Goal: Task Accomplishment & Management: Use online tool/utility

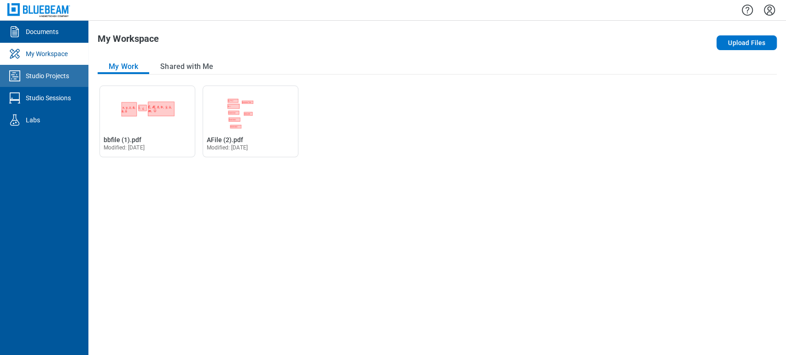
click at [38, 74] on div "Studio Projects" at bounding box center [47, 75] width 43 height 9
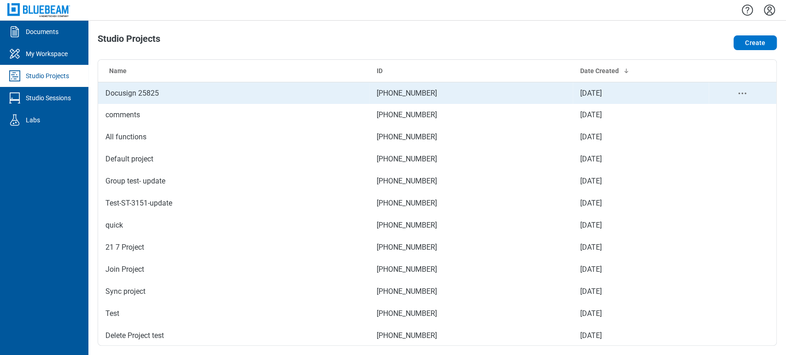
click at [152, 92] on td "Docusign 25825" at bounding box center [233, 93] width 271 height 22
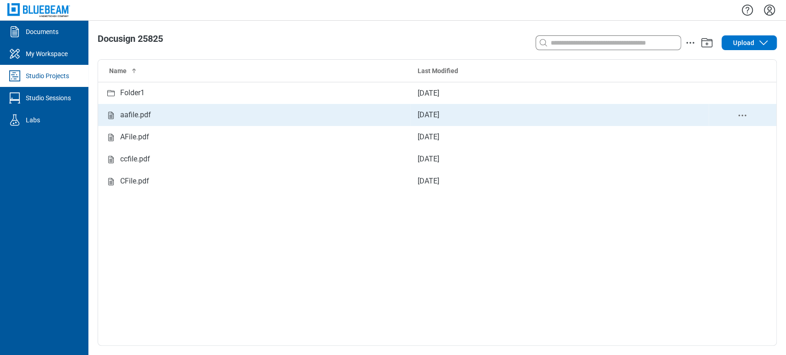
click at [233, 111] on div "aafile.pdf" at bounding box center [253, 116] width 297 height 12
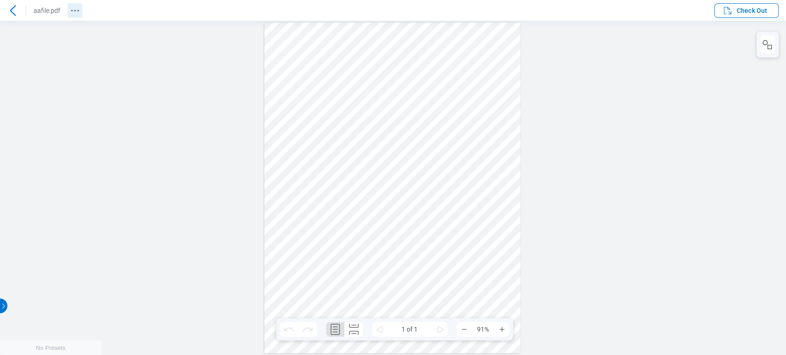
click at [74, 17] on button "Revision History" at bounding box center [75, 10] width 15 height 15
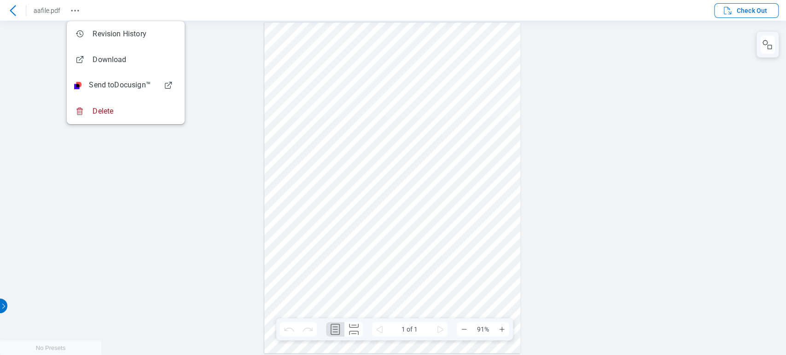
click at [16, 12] on icon at bounding box center [12, 10] width 11 height 11
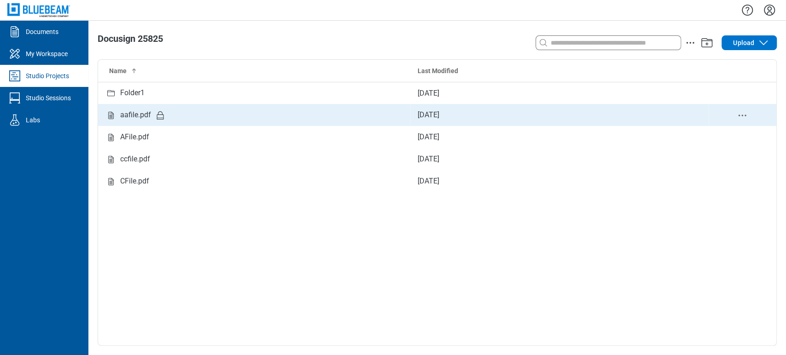
click at [139, 112] on div "aafile.pdf" at bounding box center [135, 116] width 31 height 12
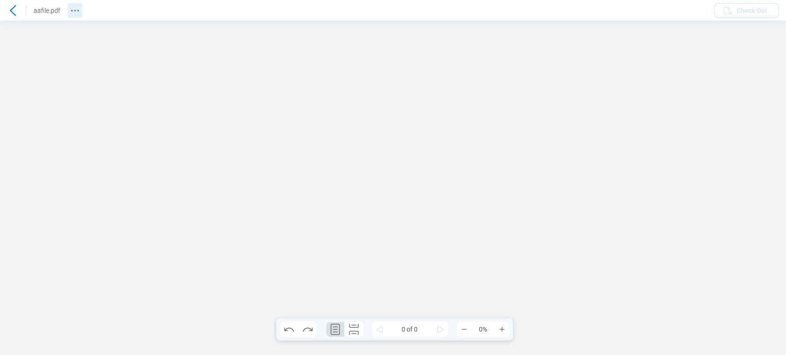
click at [70, 13] on icon "Revision History" at bounding box center [74, 10] width 11 height 11
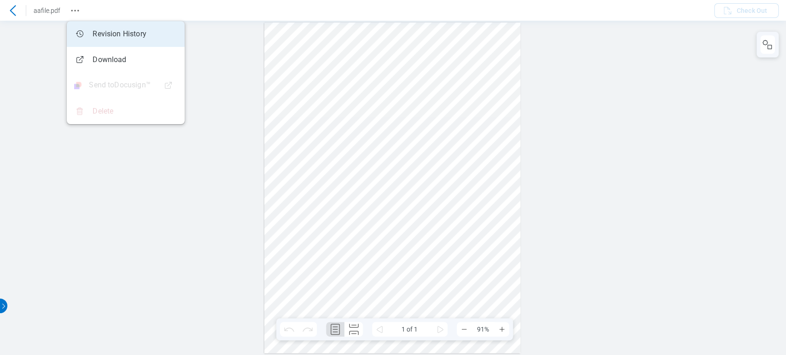
click at [129, 84] on span "Send to Docusign™" at bounding box center [120, 85] width 62 height 11
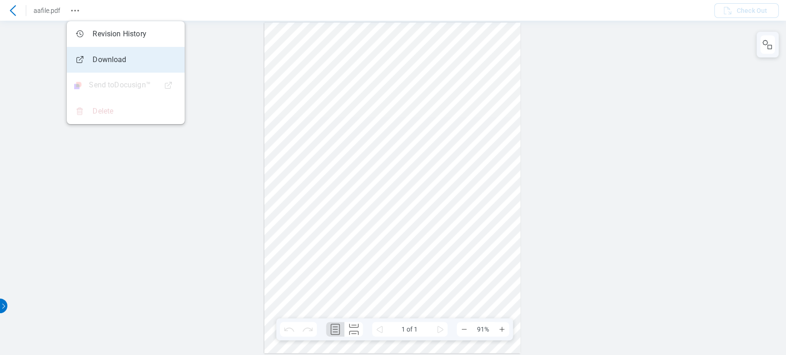
click at [98, 88] on span "Send to Docusign™" at bounding box center [120, 85] width 62 height 11
click at [14, 8] on icon at bounding box center [12, 10] width 11 height 11
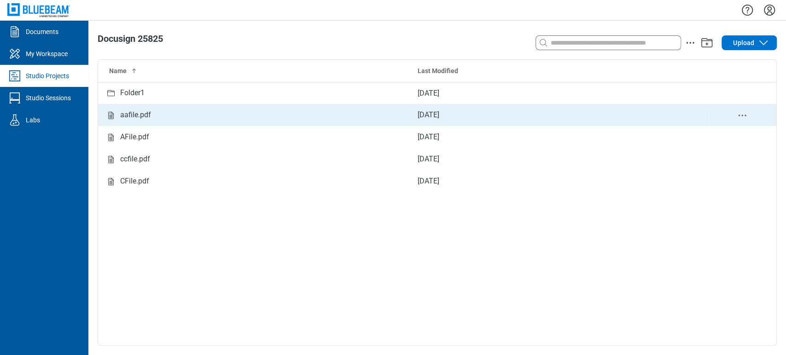
click at [135, 115] on div "aafile.pdf" at bounding box center [135, 116] width 31 height 12
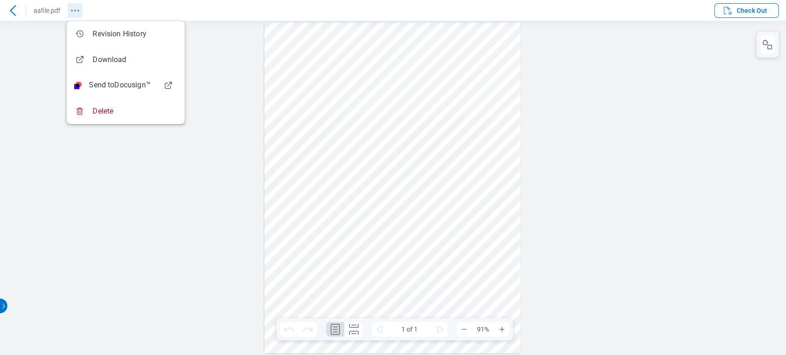
click at [77, 10] on circle "Revision History" at bounding box center [77, 10] width 1 height 1
click at [149, 245] on div at bounding box center [393, 188] width 786 height 335
click at [622, 184] on div at bounding box center [393, 188] width 786 height 335
click at [726, 4] on button "Check Out" at bounding box center [746, 10] width 64 height 15
click at [69, 12] on icon "Revision History" at bounding box center [74, 10] width 11 height 11
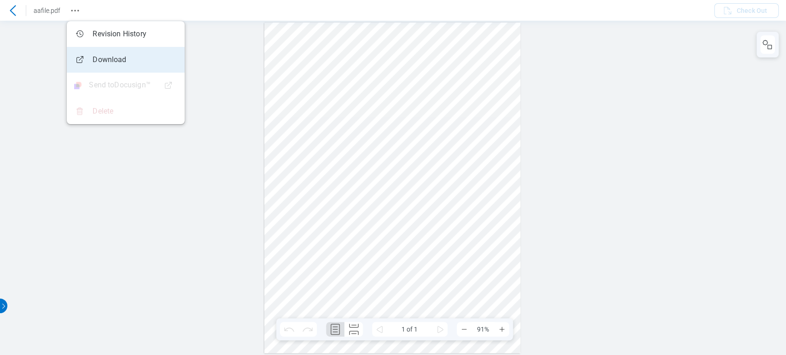
click at [184, 172] on div at bounding box center [393, 188] width 786 height 335
click at [12, 5] on icon at bounding box center [12, 10] width 11 height 11
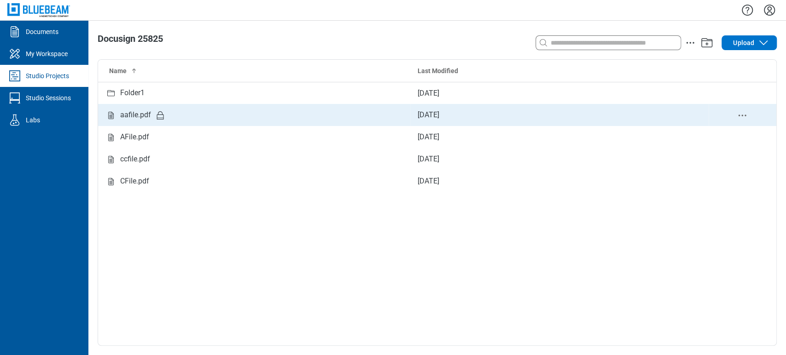
click at [342, 119] on div "aafile.pdf" at bounding box center [253, 116] width 297 height 12
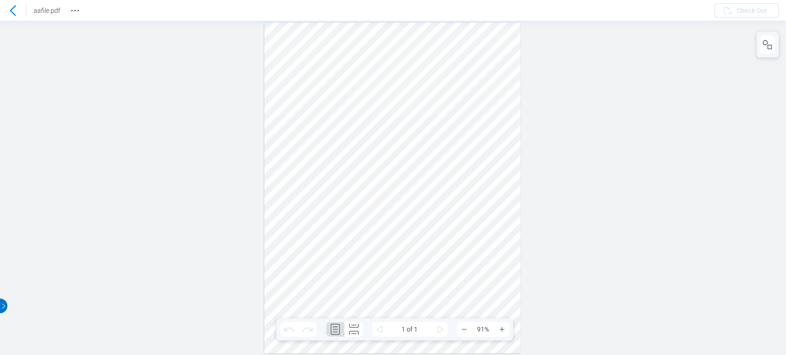
click at [12, 6] on icon at bounding box center [12, 10] width 11 height 11
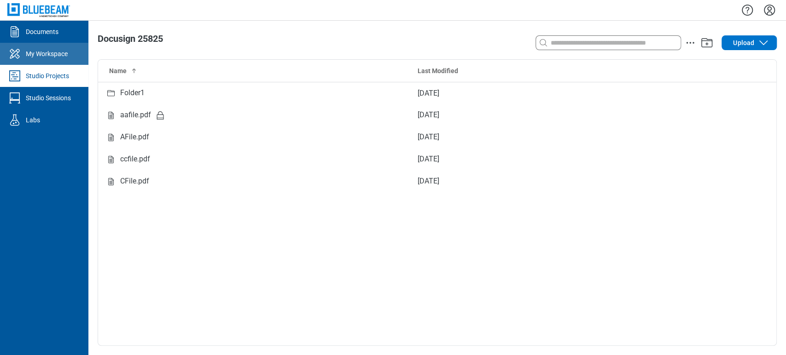
click at [69, 58] on link "My Workspace" at bounding box center [44, 54] width 88 height 22
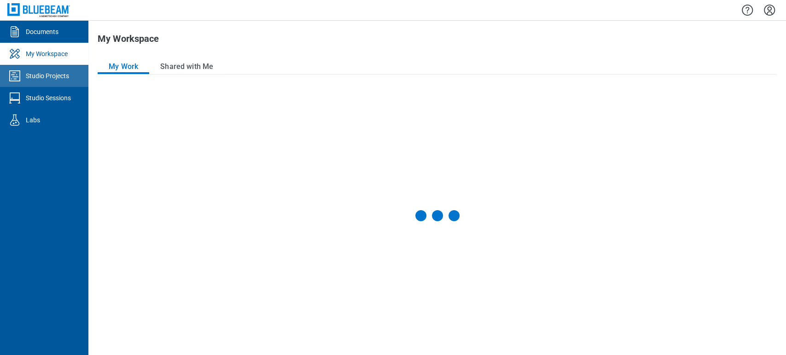
click at [67, 76] on div "Studio Projects" at bounding box center [47, 75] width 43 height 9
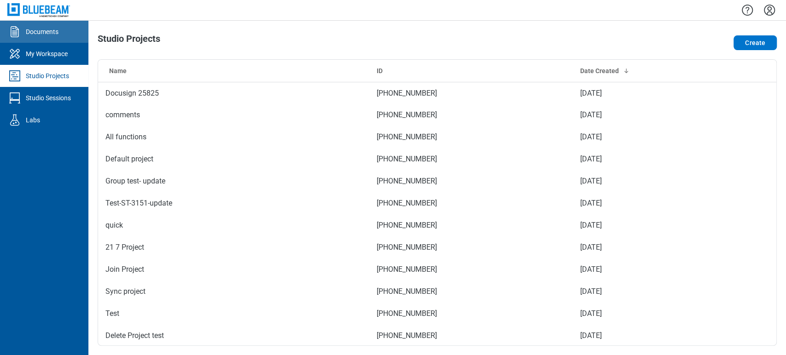
click at [60, 39] on link "Documents" at bounding box center [44, 32] width 88 height 22
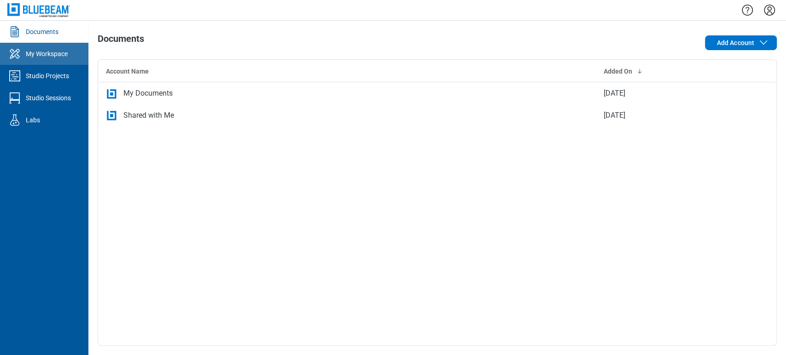
click at [73, 58] on link "My Workspace" at bounding box center [44, 54] width 88 height 22
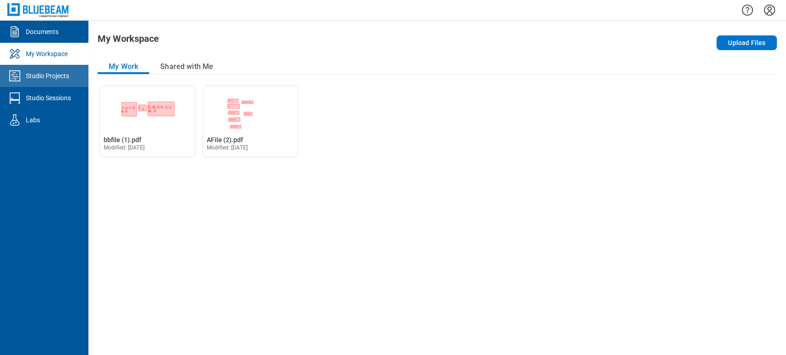
click at [69, 70] on link "Studio Projects" at bounding box center [44, 76] width 88 height 22
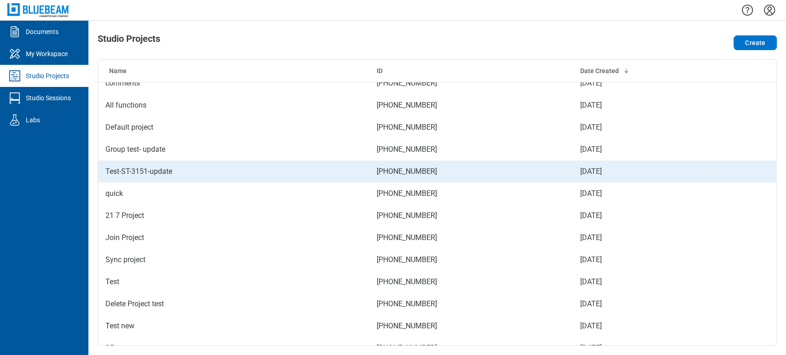
scroll to position [51, 0]
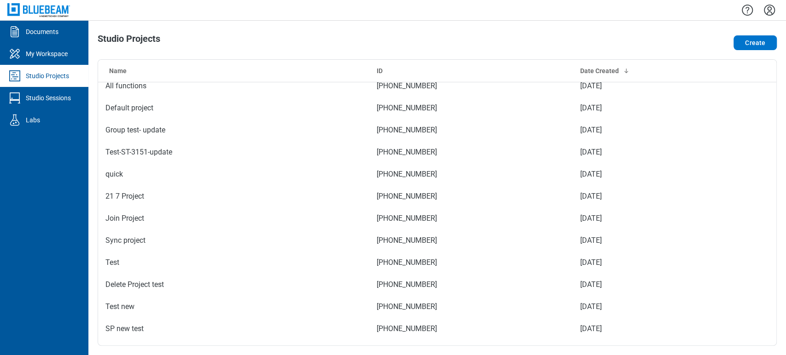
click at [42, 73] on div "Studio Projects" at bounding box center [47, 75] width 43 height 9
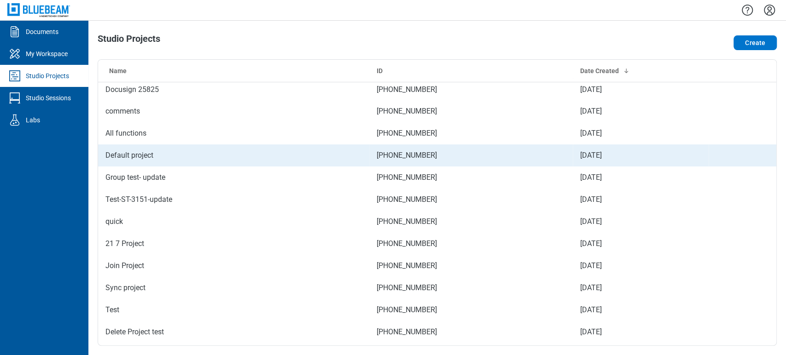
scroll to position [0, 0]
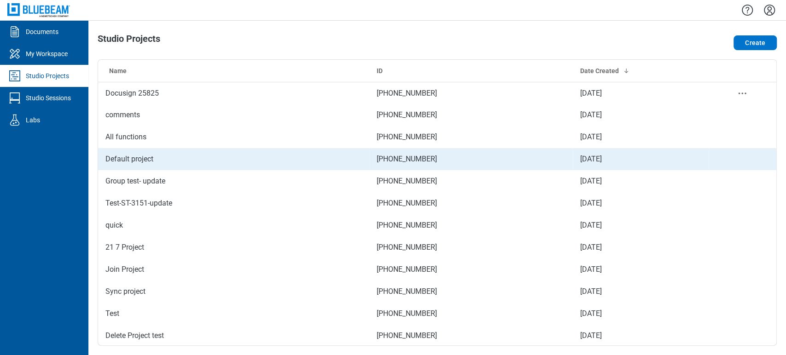
click at [324, 100] on td "Docusign 25825" at bounding box center [233, 93] width 271 height 22
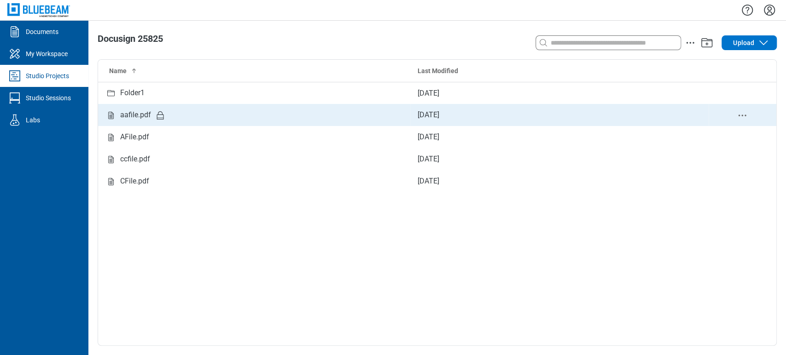
click at [309, 114] on div "aafile.pdf" at bounding box center [253, 116] width 297 height 12
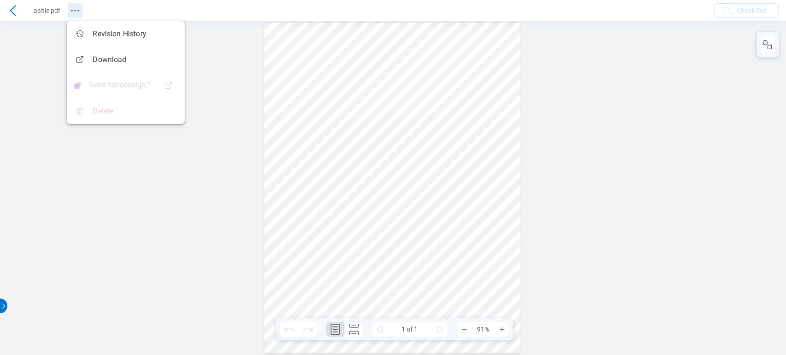
click at [74, 7] on icon "Revision History" at bounding box center [74, 10] width 11 height 11
click at [9, 12] on icon at bounding box center [12, 10] width 11 height 11
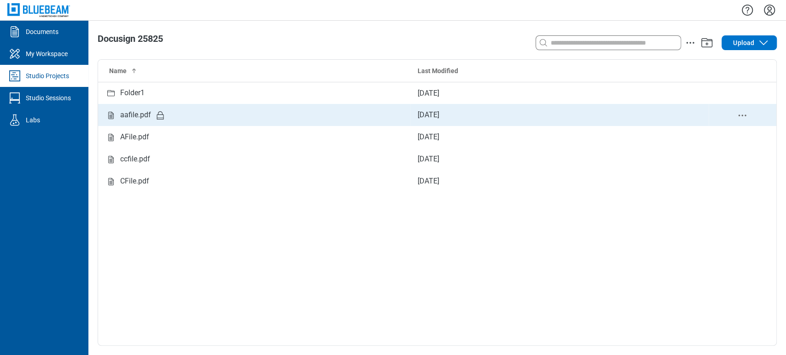
click at [432, 113] on td "Aug 25, 2025" at bounding box center [559, 115] width 298 height 22
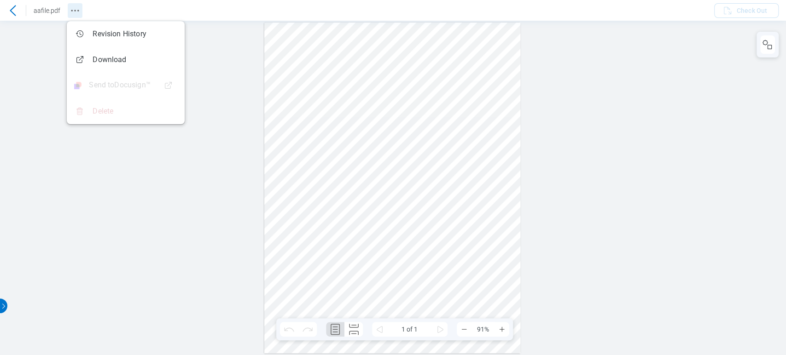
click at [74, 9] on icon "Revision History" at bounding box center [74, 10] width 11 height 11
drag, startPoint x: 160, startPoint y: 146, endPoint x: 147, endPoint y: 134, distance: 17.9
click at [160, 146] on div at bounding box center [393, 188] width 786 height 335
click at [7, 12] on div at bounding box center [13, 10] width 15 height 15
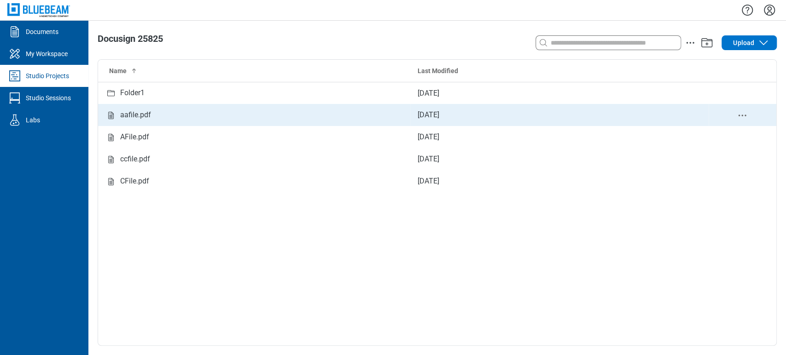
click at [201, 114] on div "aafile.pdf" at bounding box center [253, 116] width 297 height 12
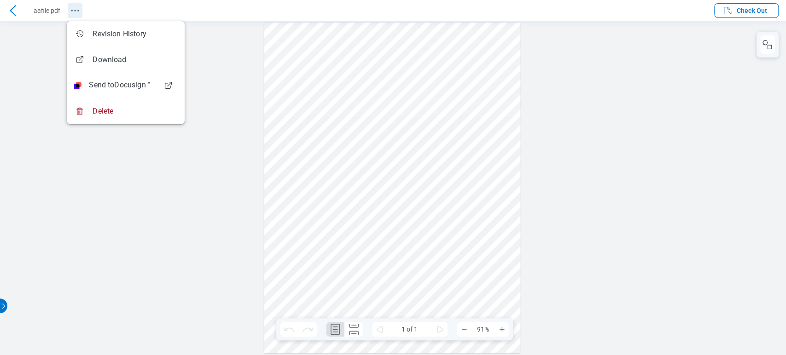
click at [81, 9] on button "Revision History" at bounding box center [75, 10] width 15 height 15
click at [96, 151] on div at bounding box center [393, 188] width 786 height 335
click at [703, 190] on div at bounding box center [393, 188] width 786 height 335
click at [11, 8] on icon at bounding box center [12, 10] width 11 height 11
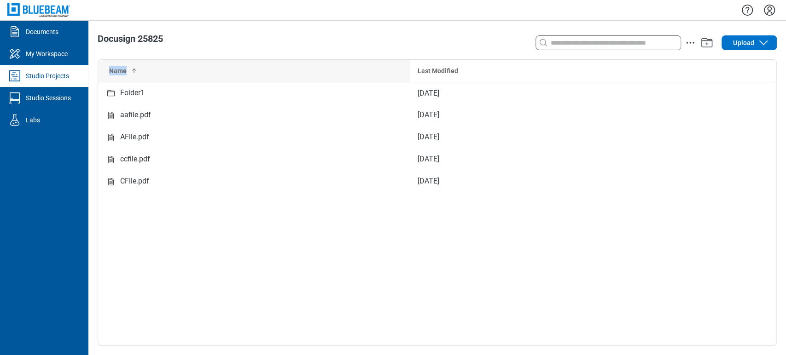
drag, startPoint x: 93, startPoint y: 57, endPoint x: 174, endPoint y: 64, distance: 81.8
click at [174, 64] on div "Docusign 25825 Search with a keyword or natural language Upload Name Last Modif…" at bounding box center [436, 188] width 697 height 335
click at [202, 51] on div "Docusign 25825" at bounding box center [301, 43] width 407 height 18
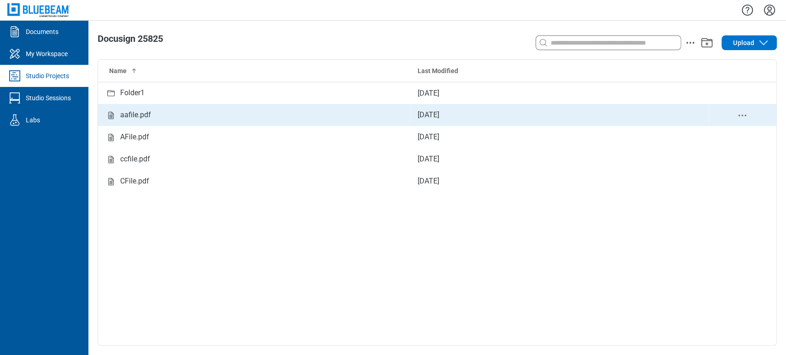
click at [162, 111] on div "aafile.pdf" at bounding box center [253, 116] width 297 height 12
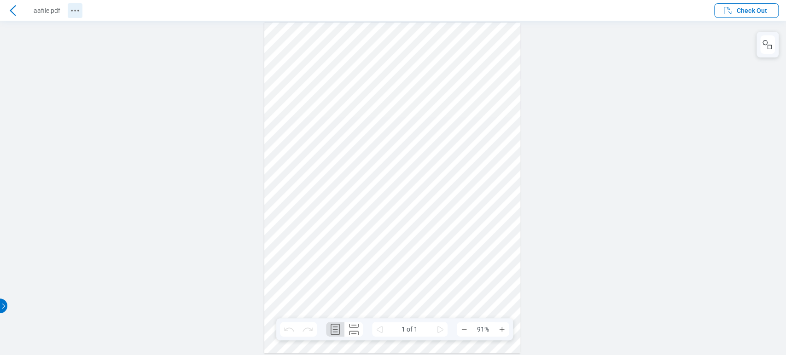
click at [76, 9] on icon "Revision History" at bounding box center [74, 10] width 11 height 11
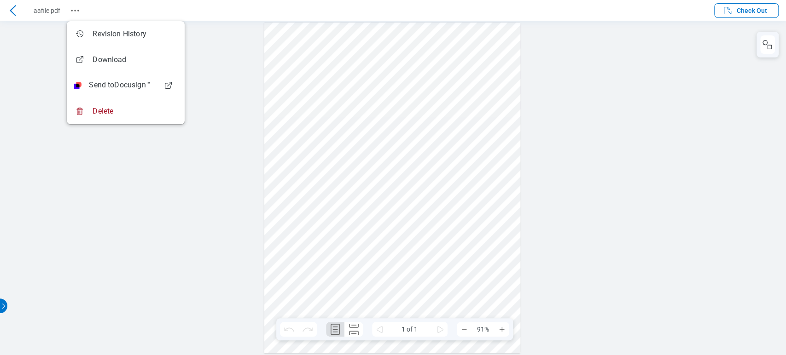
drag, startPoint x: 659, startPoint y: 53, endPoint x: 666, endPoint y: 35, distance: 19.1
click at [660, 46] on div at bounding box center [393, 188] width 786 height 335
drag, startPoint x: 682, startPoint y: 93, endPoint x: 635, endPoint y: 88, distance: 46.8
click at [681, 93] on div at bounding box center [393, 188] width 786 height 335
click at [181, 168] on div at bounding box center [393, 188] width 786 height 335
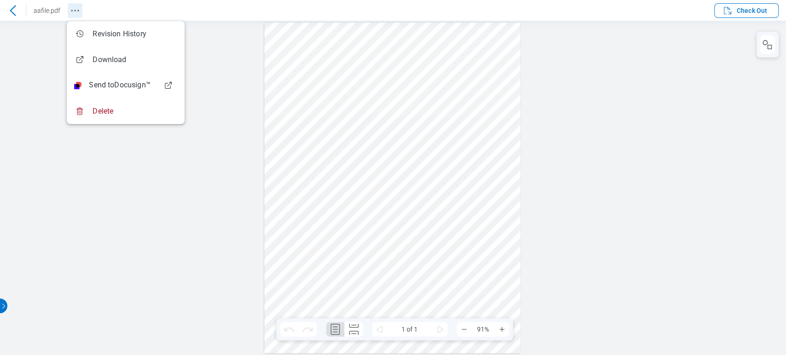
click at [72, 10] on icon "Revision History" at bounding box center [74, 10] width 11 height 11
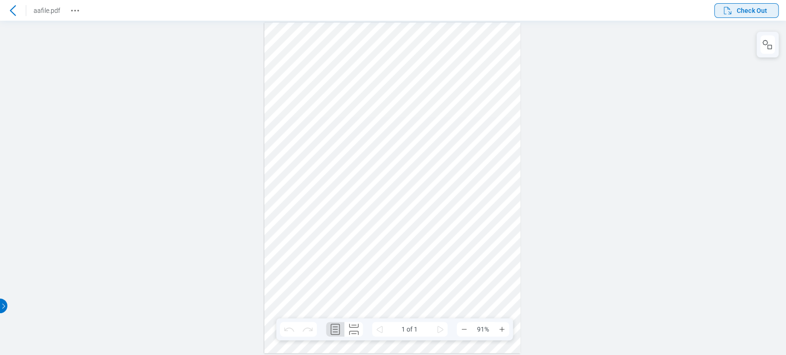
click at [729, 10] on icon "button" at bounding box center [727, 10] width 11 height 11
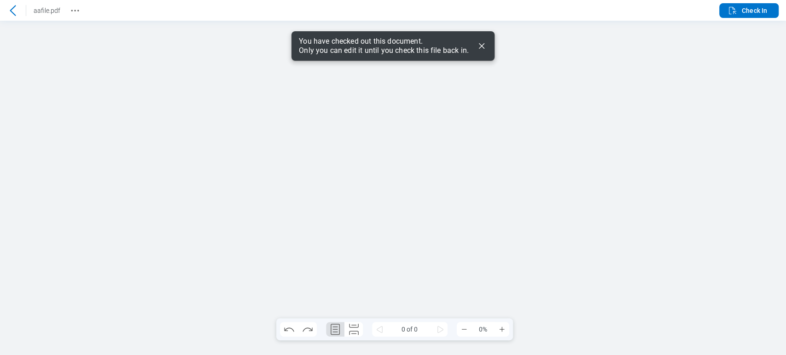
click at [481, 45] on icon "Dismiss" at bounding box center [481, 46] width 11 height 11
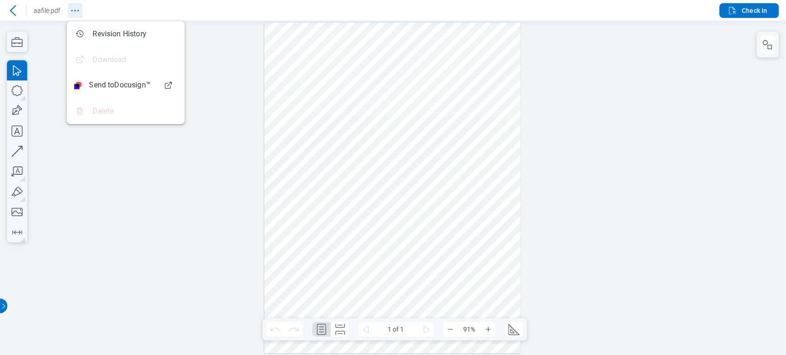
click at [72, 12] on icon "Revision History" at bounding box center [74, 10] width 11 height 11
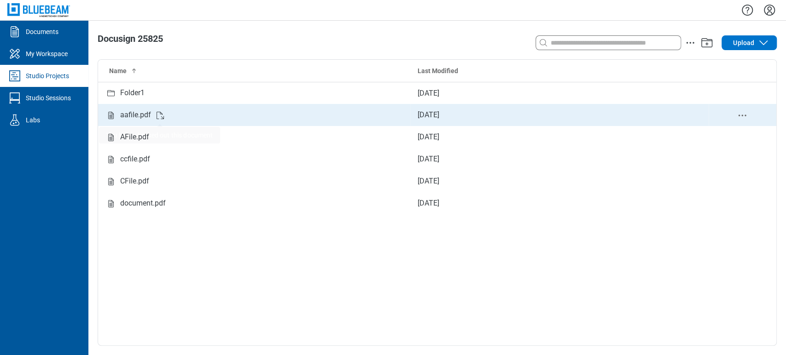
click at [156, 114] on icon "Studio items table" at bounding box center [160, 115] width 11 height 11
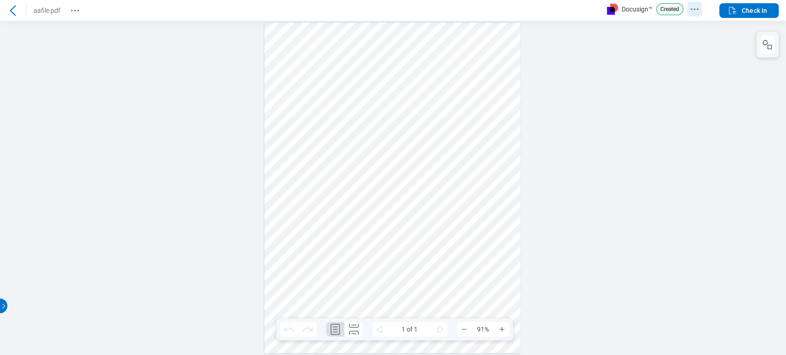
click at [697, 7] on icon "Docusign Menu" at bounding box center [694, 9] width 11 height 11
click at [592, 29] on div at bounding box center [393, 188] width 786 height 335
click at [73, 10] on icon "Revision History" at bounding box center [74, 10] width 11 height 11
click at [74, 11] on icon "Revision History" at bounding box center [74, 10] width 11 height 11
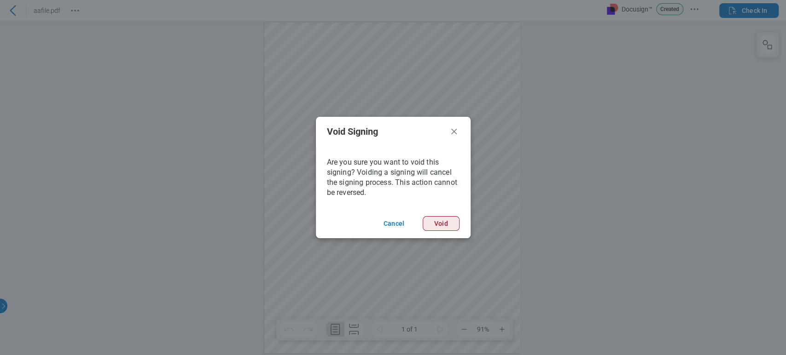
click at [440, 224] on button "Void" at bounding box center [441, 223] width 37 height 15
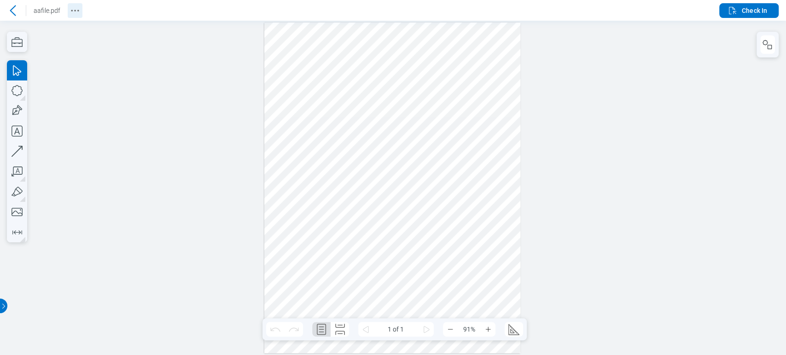
drag, startPoint x: 61, startPoint y: 6, endPoint x: 72, endPoint y: 10, distance: 11.9
click at [61, 6] on div "aafile.pdf" at bounding box center [41, 10] width 82 height 15
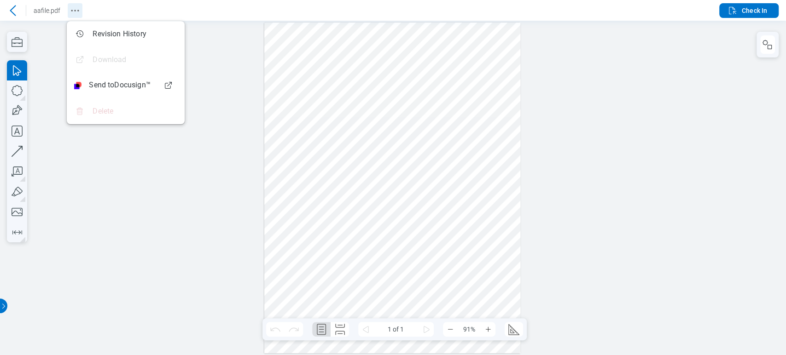
click at [76, 11] on icon "Revision History" at bounding box center [74, 10] width 11 height 11
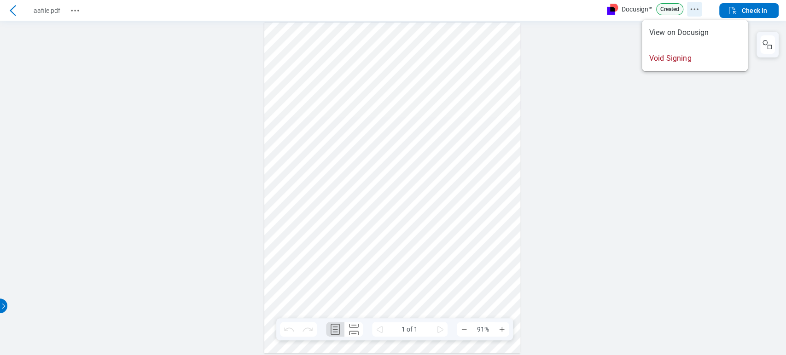
click at [696, 9] on circle "Docusign Menu" at bounding box center [696, 8] width 1 height 1
click at [614, 38] on div at bounding box center [393, 188] width 786 height 335
click at [596, 46] on div at bounding box center [393, 188] width 786 height 335
click at [695, 5] on icon "Docusign Menu" at bounding box center [694, 9] width 11 height 11
click at [693, 9] on icon "Docusign Menu" at bounding box center [694, 9] width 11 height 11
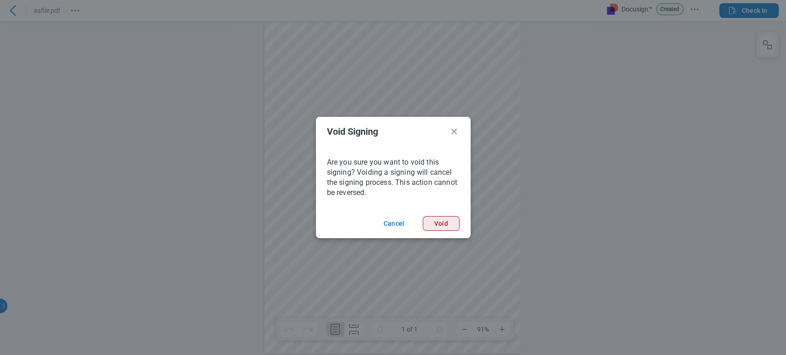
click at [0, 0] on button "Void" at bounding box center [0, 0] width 0 height 0
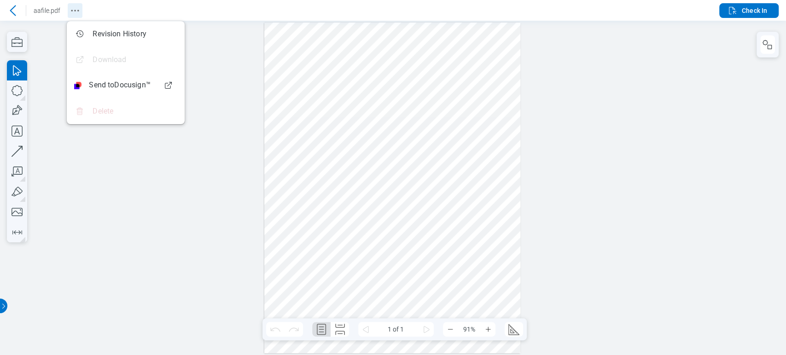
click at [77, 5] on icon "Revision History" at bounding box center [74, 10] width 11 height 11
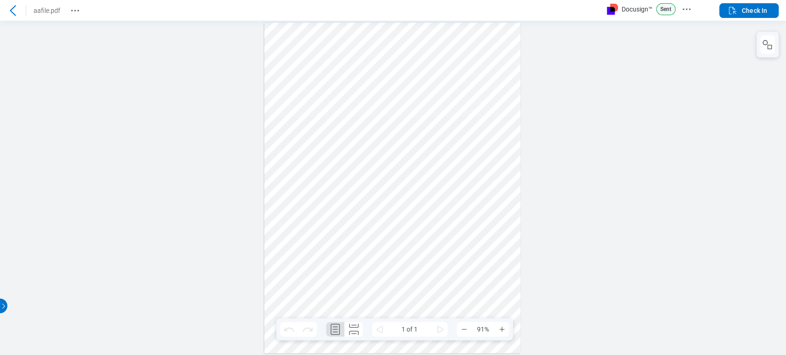
click at [659, 59] on div at bounding box center [393, 188] width 786 height 335
click at [685, 7] on icon "Docusign Menu" at bounding box center [686, 9] width 11 height 11
click at [592, 63] on div at bounding box center [393, 188] width 786 height 335
drag, startPoint x: 606, startPoint y: 226, endPoint x: 607, endPoint y: 108, distance: 118.3
click at [605, 227] on div at bounding box center [393, 188] width 786 height 335
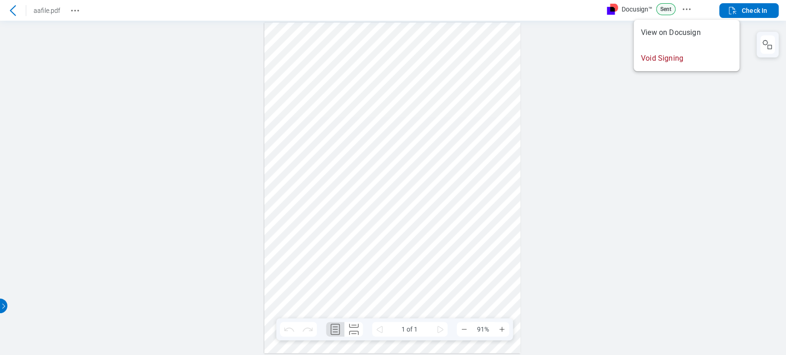
drag, startPoint x: 685, startPoint y: 145, endPoint x: 593, endPoint y: 60, distance: 125.4
click at [685, 145] on div at bounding box center [393, 188] width 786 height 335
click at [687, 9] on icon "Docusign Menu" at bounding box center [686, 9] width 11 height 11
click at [620, 169] on div at bounding box center [393, 188] width 786 height 335
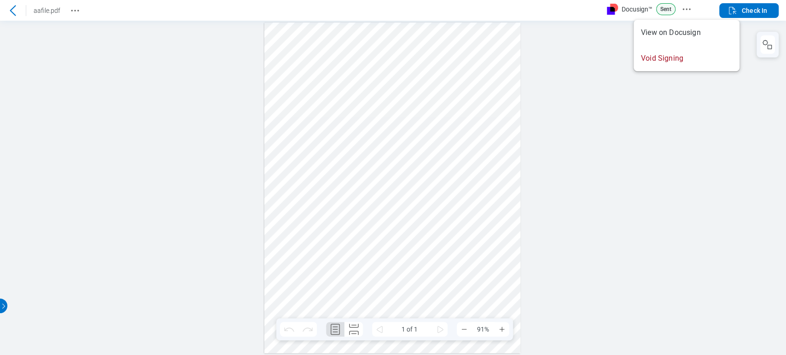
click at [668, 9] on p "Sent" at bounding box center [665, 9] width 19 height 12
click at [685, 6] on icon "Docusign Menu" at bounding box center [686, 9] width 11 height 11
click at [69, 6] on icon "Revision History" at bounding box center [74, 10] width 11 height 11
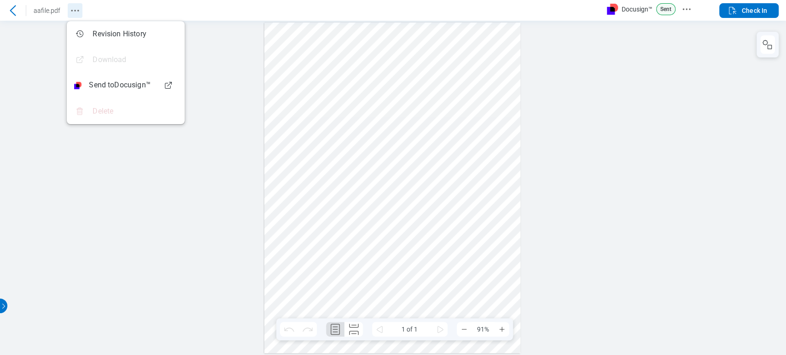
click at [73, 11] on icon "Revision History" at bounding box center [74, 10] width 11 height 11
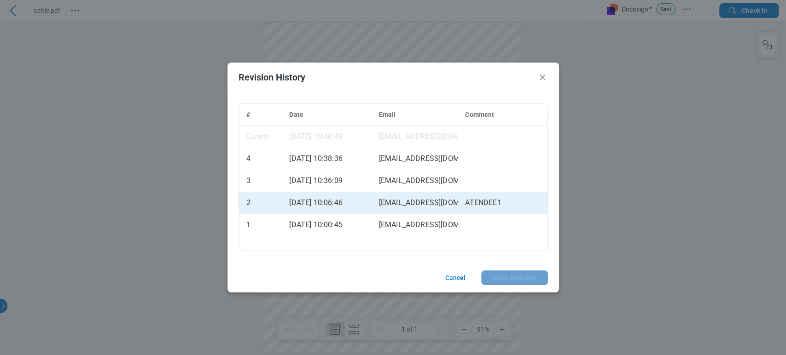
click at [0, 0] on td "25/08/2025, 10:06:46" at bounding box center [0, 0] width 0 height 0
click at [501, 335] on button "Open Revision" at bounding box center [393, 335] width 786 height 0
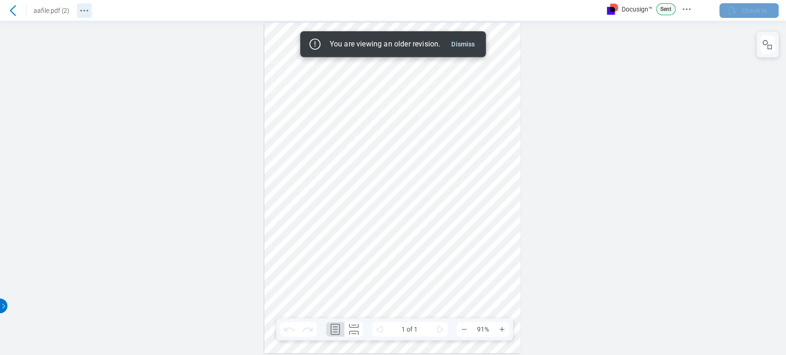
click at [81, 13] on icon "Revision History" at bounding box center [84, 10] width 11 height 11
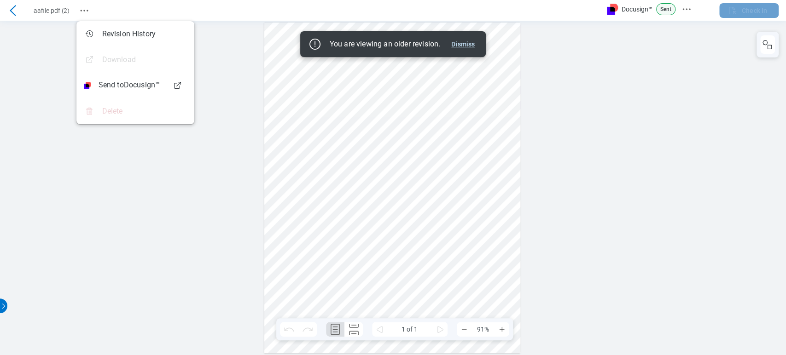
click at [450, 39] on button "Dismiss" at bounding box center [462, 44] width 31 height 11
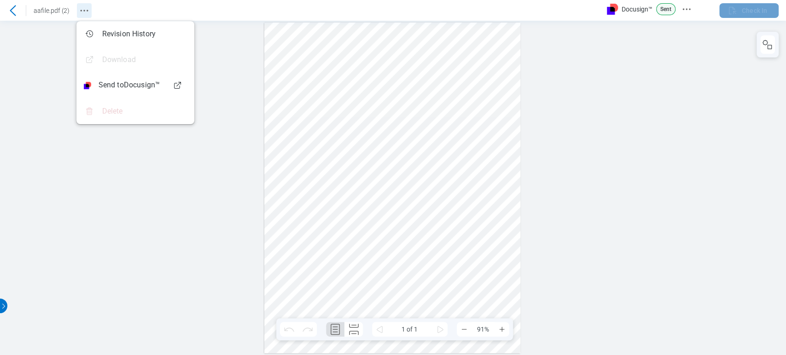
click at [75, 13] on div "aafile.pdf (2)" at bounding box center [46, 10] width 92 height 15
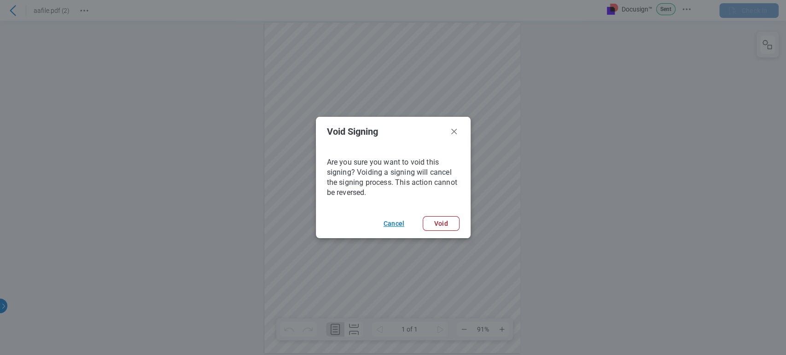
click at [392, 220] on button "Cancel" at bounding box center [393, 223] width 43 height 15
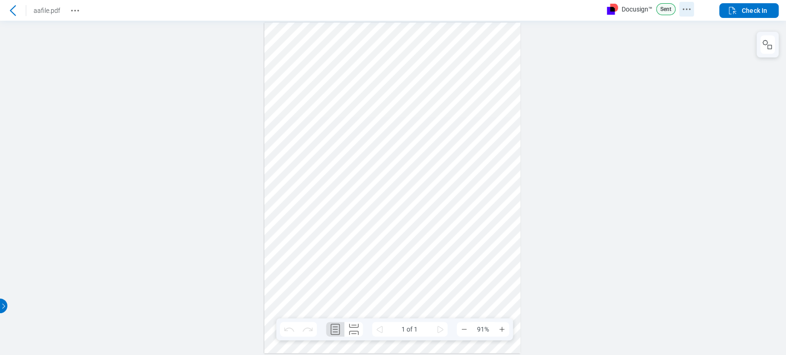
click at [685, 13] on icon "Docusign Menu" at bounding box center [686, 9] width 11 height 11
click at [585, 54] on div at bounding box center [393, 188] width 786 height 335
click at [75, 11] on icon "Revision History" at bounding box center [74, 10] width 11 height 11
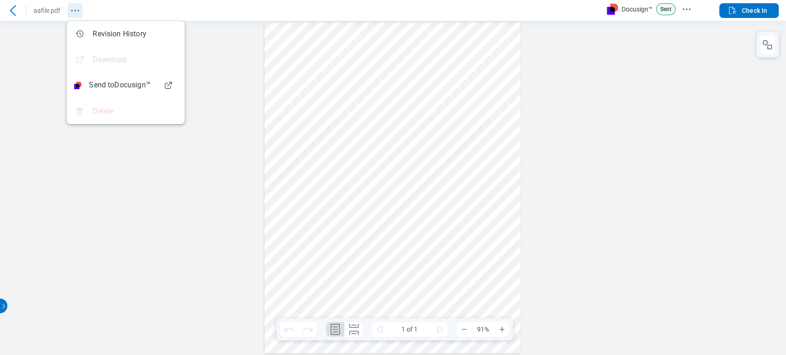
click at [72, 7] on icon "Revision History" at bounding box center [74, 10] width 11 height 11
click at [228, 87] on div at bounding box center [393, 188] width 786 height 335
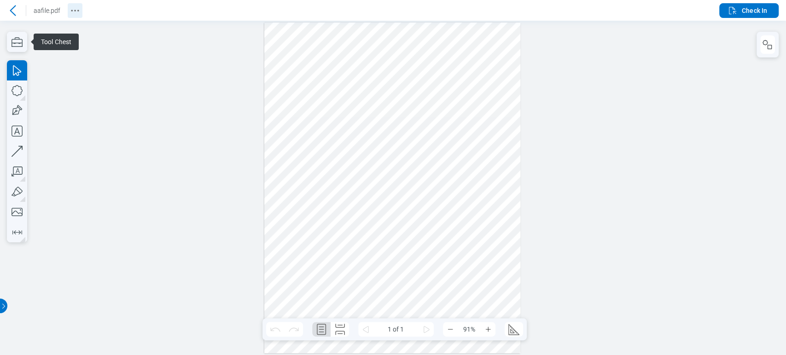
click at [72, 14] on icon "Revision History" at bounding box center [74, 10] width 11 height 11
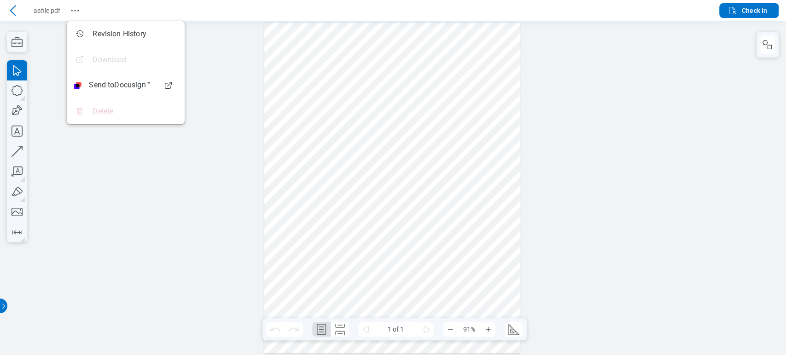
click at [169, 296] on div at bounding box center [393, 188] width 786 height 335
click at [495, 5] on span "Check In" at bounding box center [747, 10] width 40 height 11
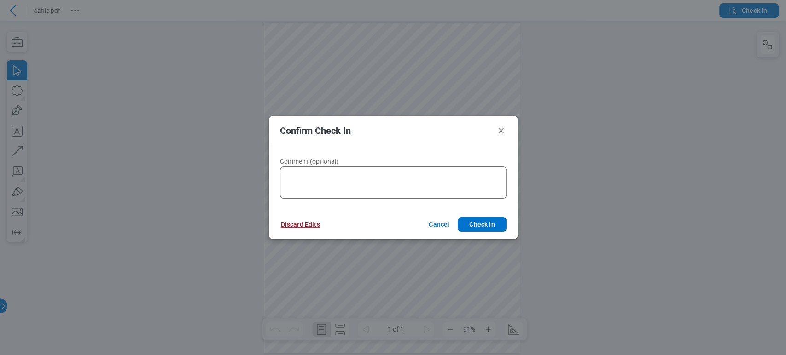
click at [0, 0] on button "Discard Edits" at bounding box center [0, 0] width 0 height 0
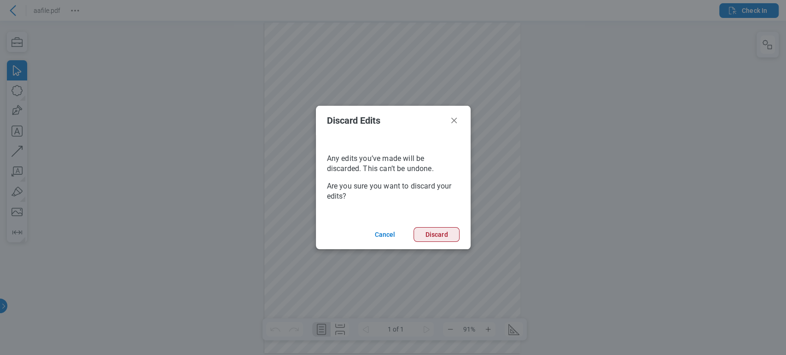
click at [441, 233] on button "Discard" at bounding box center [436, 234] width 46 height 15
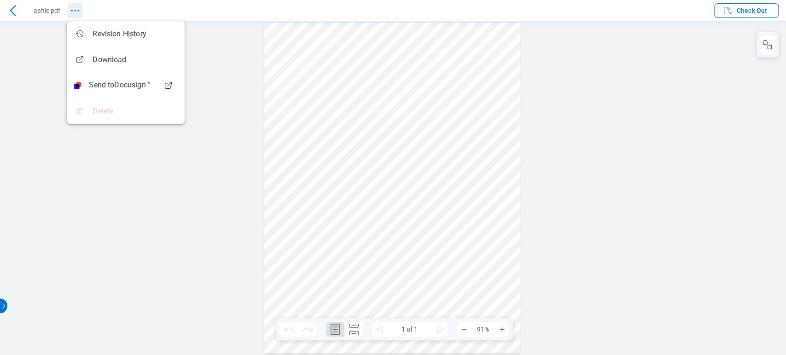
click at [70, 13] on icon "Revision History" at bounding box center [74, 10] width 11 height 11
click at [14, 7] on icon at bounding box center [12, 10] width 11 height 11
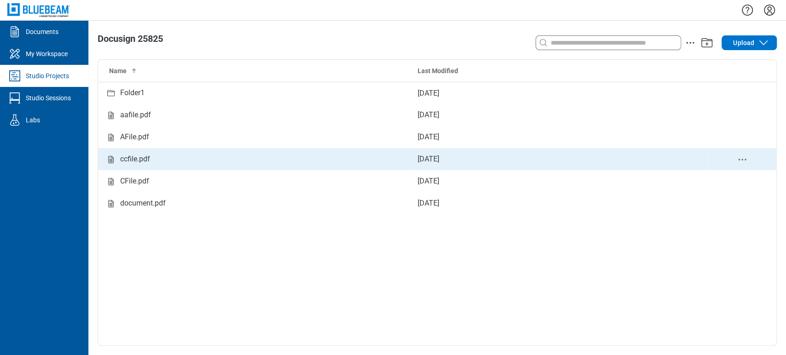
click at [139, 159] on div "ccfile.pdf" at bounding box center [135, 160] width 30 height 12
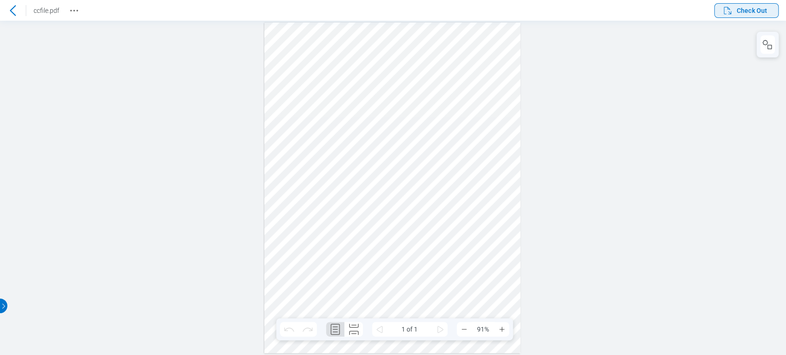
click at [495, 11] on icon "button" at bounding box center [727, 10] width 11 height 11
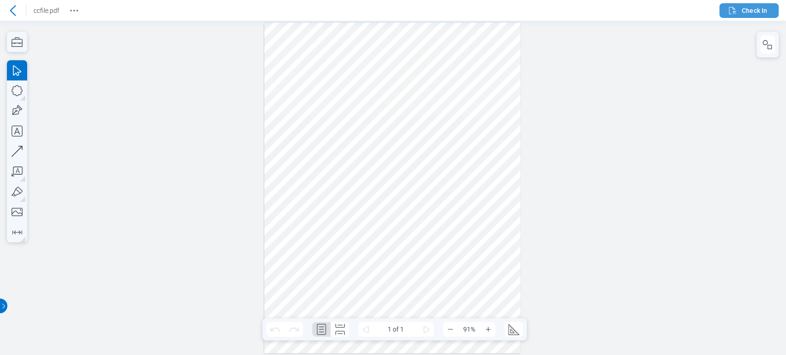
click at [495, 10] on span "Check In" at bounding box center [753, 10] width 25 height 9
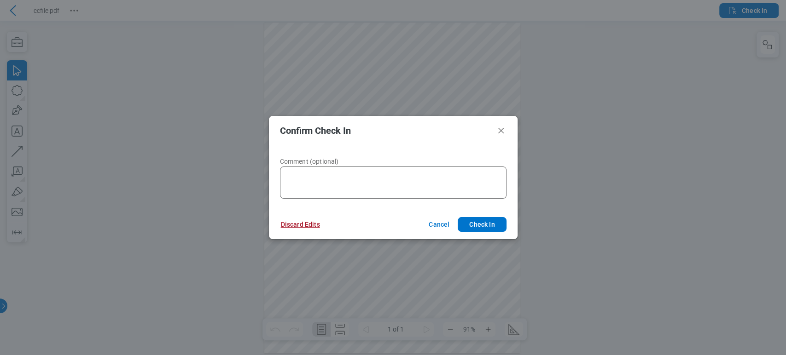
click at [301, 227] on button "Discard Edits" at bounding box center [300, 224] width 61 height 15
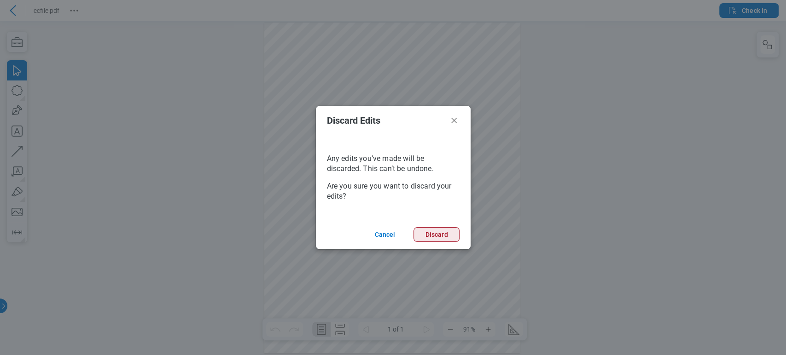
click at [423, 238] on button "Discard" at bounding box center [436, 234] width 46 height 15
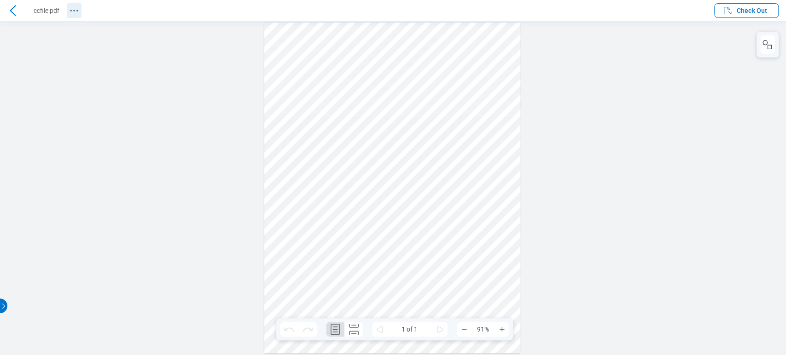
click at [76, 6] on icon "Revision History" at bounding box center [74, 10] width 11 height 11
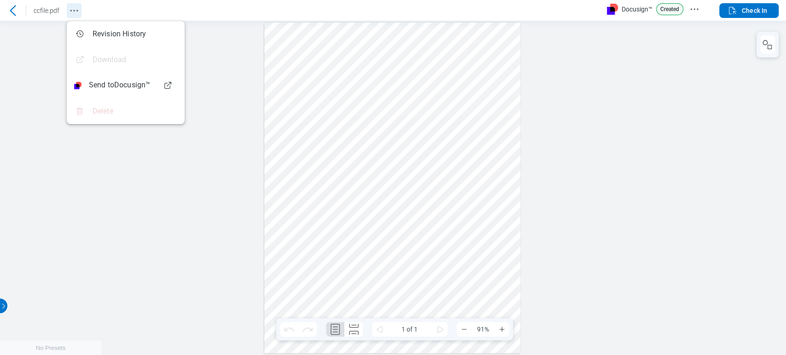
click at [72, 10] on icon "Revision History" at bounding box center [74, 10] width 11 height 11
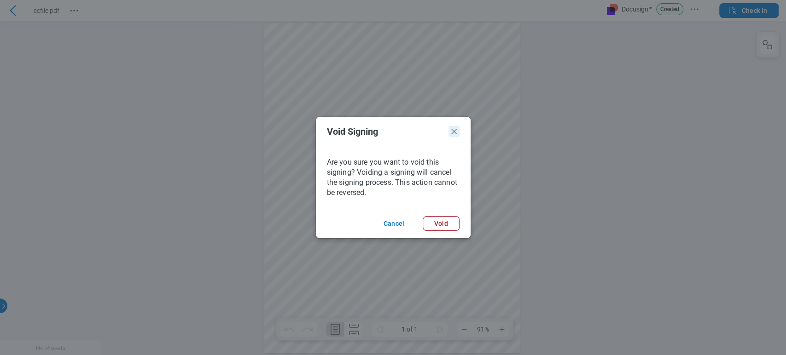
click at [785, 162] on icon "Void Signing Dialogue" at bounding box center [789, 167] width 6 height 10
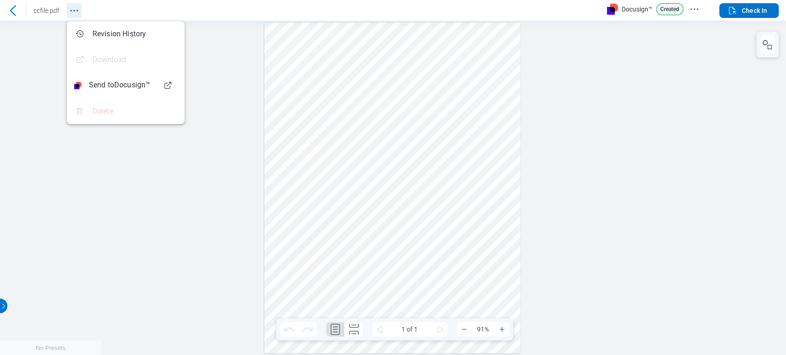
click at [69, 12] on icon "Revision History" at bounding box center [74, 10] width 11 height 11
drag, startPoint x: 654, startPoint y: 56, endPoint x: 625, endPoint y: 95, distance: 49.2
click at [654, 57] on div at bounding box center [393, 188] width 786 height 335
click at [685, 56] on div at bounding box center [393, 188] width 786 height 335
click at [692, 6] on icon "Docusign Menu" at bounding box center [694, 9] width 11 height 11
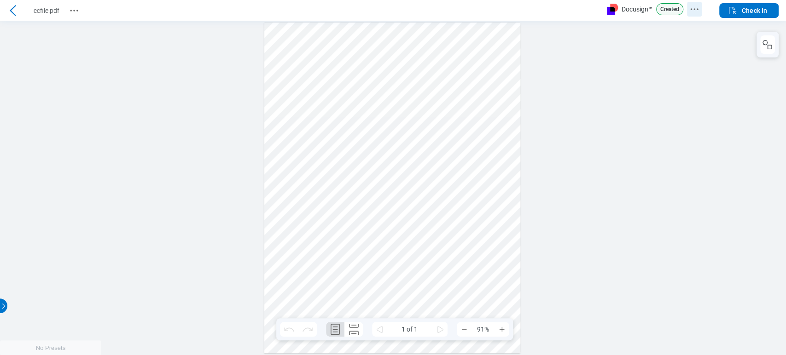
click at [696, 12] on icon "Docusign Menu" at bounding box center [694, 9] width 11 height 11
